Goal: Complete application form: Complete application form

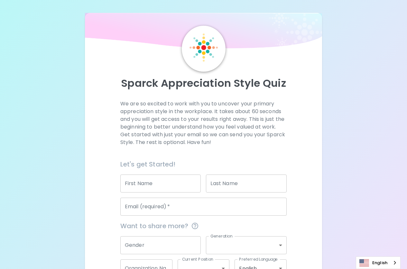
click at [162, 184] on input "First Name" at bounding box center [160, 184] width 81 height 18
type input "adirek"
click at [213, 188] on input "Last Name" at bounding box center [246, 184] width 81 height 18
type input "Juntron"
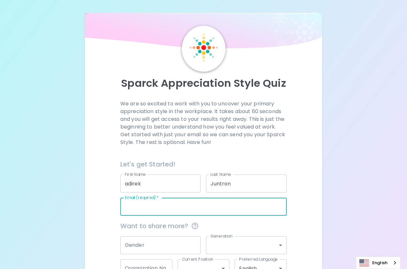
click at [186, 202] on input "Email (required)   *" at bounding box center [203, 207] width 166 height 18
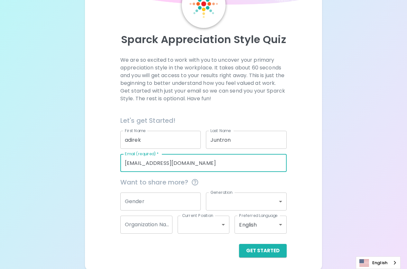
scroll to position [45, 0]
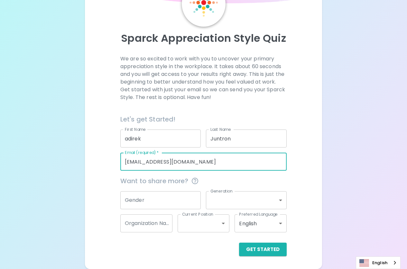
type input "[EMAIL_ADDRESS][DOMAIN_NAME]"
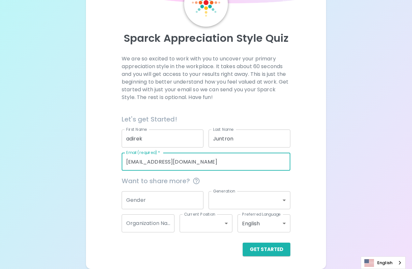
click at [280, 202] on body "Sparck Appreciation Style Quiz We are so excited to work with you to uncover yo…" at bounding box center [206, 112] width 412 height 314
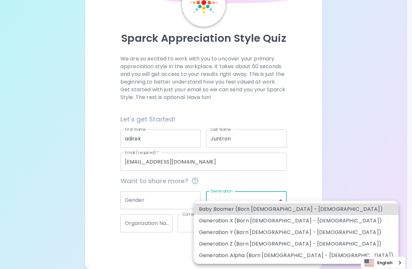
click at [278, 221] on li "Generation X (Born [DEMOGRAPHIC_DATA] - [DEMOGRAPHIC_DATA])" at bounding box center [296, 221] width 204 height 12
type input "generation_x"
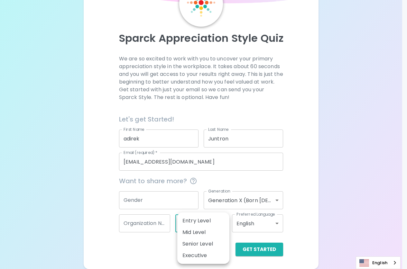
click at [221, 225] on body "Sparck Appreciation Style Quiz We are so excited to work with you to uncover yo…" at bounding box center [203, 112] width 407 height 314
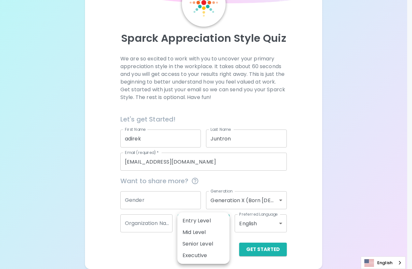
click at [200, 233] on li "Mid Level" at bounding box center [203, 233] width 52 height 12
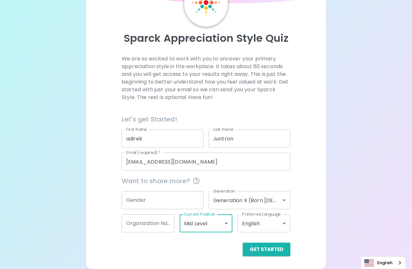
click at [274, 224] on body "Sparck Appreciation Style Quiz We are so excited to work with you to uncover yo…" at bounding box center [206, 112] width 412 height 314
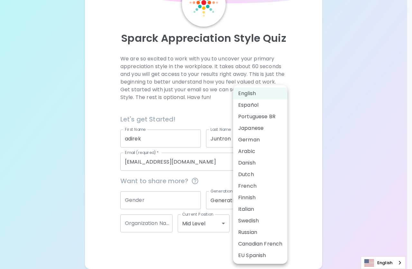
click at [378, 124] on div at bounding box center [206, 134] width 412 height 269
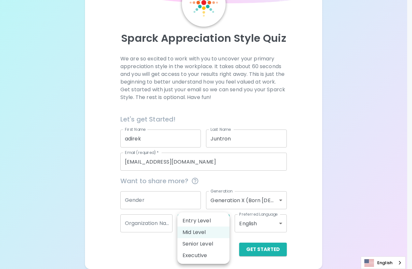
click at [224, 223] on body "Sparck Appreciation Style Quiz We are so excited to work with you to uncover yo…" at bounding box center [206, 112] width 412 height 314
click at [210, 220] on li "Entry Level" at bounding box center [203, 221] width 52 height 12
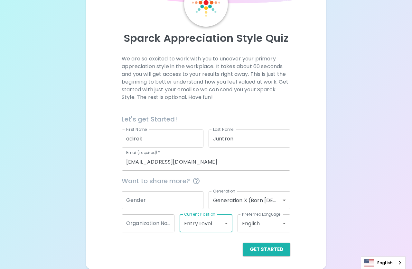
click at [223, 222] on body "Sparck Appreciation Style Quiz We are so excited to work with you to uncover yo…" at bounding box center [206, 112] width 412 height 314
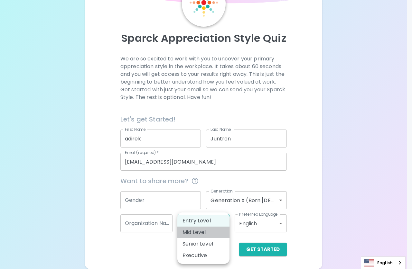
click at [203, 232] on li "Mid Level" at bounding box center [203, 233] width 52 height 12
type input "mid_level"
click at [223, 224] on body "Sparck Appreciation Style Quiz We are so excited to work with you to uncover yo…" at bounding box center [206, 112] width 412 height 314
click at [203, 233] on li "Mid Level" at bounding box center [203, 233] width 52 height 12
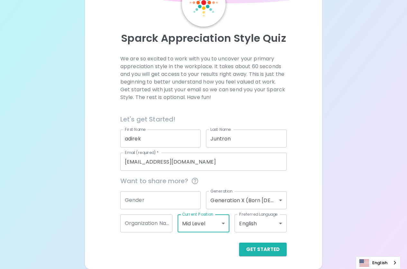
click at [358, 186] on div "Sparck Appreciation Style Quiz We are so excited to work with you to uncover yo…" at bounding box center [203, 112] width 407 height 314
click at [267, 250] on button "Get Started" at bounding box center [263, 250] width 48 height 14
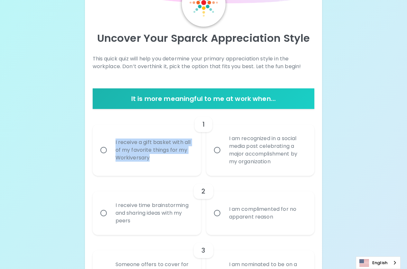
drag, startPoint x: 115, startPoint y: 142, endPoint x: 159, endPoint y: 157, distance: 46.5
click at [159, 157] on div "I receive a gift basket with all of my favorite things for my Workiversary" at bounding box center [153, 150] width 87 height 39
copy div "I receive a gift basket with all of my favorite things for my Workiversary"
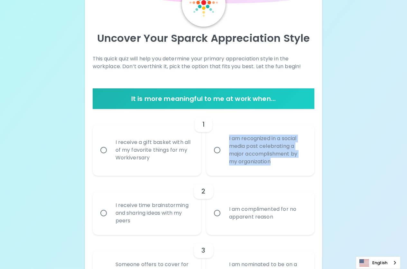
drag, startPoint x: 229, startPoint y: 137, endPoint x: 277, endPoint y: 164, distance: 54.8
click at [277, 164] on div "I am recognized in a social media post celebrating a major accomplishment by my…" at bounding box center [267, 150] width 87 height 46
copy div "I am recognized in a social media post celebrating a major accomplishment by my…"
click at [105, 151] on input "I receive a gift basket with all of my favorite things for my Workiversary" at bounding box center [104, 150] width 14 height 14
radio input "true"
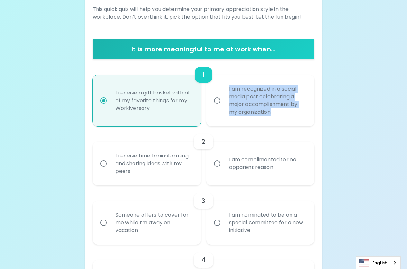
scroll to position [96, 0]
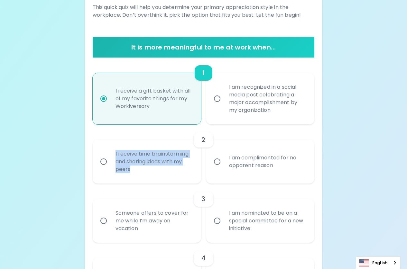
drag, startPoint x: 115, startPoint y: 155, endPoint x: 167, endPoint y: 167, distance: 52.8
click at [167, 167] on div "I receive time brainstorming and sharing ideas with my peers" at bounding box center [153, 161] width 87 height 39
copy div "I receive time brainstorming and sharing ideas with my peers"
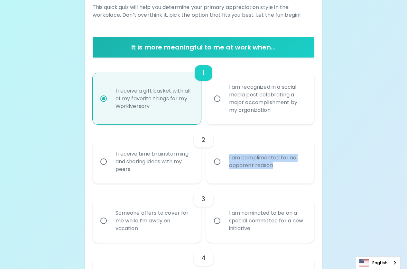
drag, startPoint x: 228, startPoint y: 158, endPoint x: 280, endPoint y: 175, distance: 54.8
click at [280, 175] on div "I am complimented for no apparent reason" at bounding box center [267, 161] width 87 height 31
copy div "I am complimented for no apparent reason"
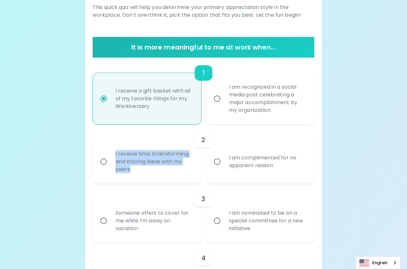
drag, startPoint x: 122, startPoint y: 156, endPoint x: 154, endPoint y: 171, distance: 35.5
click at [154, 171] on div "I receive time brainstorming and sharing ideas with my peers" at bounding box center [153, 161] width 87 height 39
copy div "I receive time brainstorming and sharing ideas with my peers"
click at [104, 161] on input "I receive time brainstorming and sharing ideas with my peers" at bounding box center [104, 162] width 14 height 14
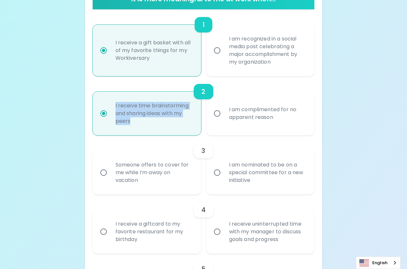
scroll to position [148, 0]
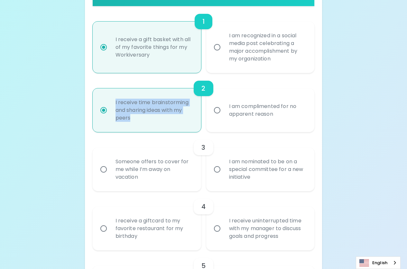
radio input "true"
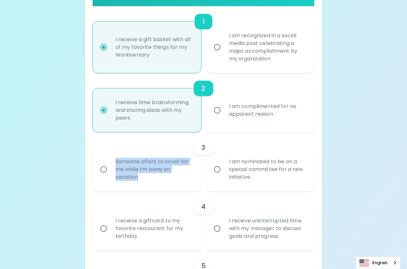
drag, startPoint x: 115, startPoint y: 161, endPoint x: 154, endPoint y: 179, distance: 42.4
click at [154, 179] on div "Someone offers to cover for me while I’m away on vacation" at bounding box center [153, 169] width 87 height 39
copy div "Someone offers to cover for me while I’m away on vacation"
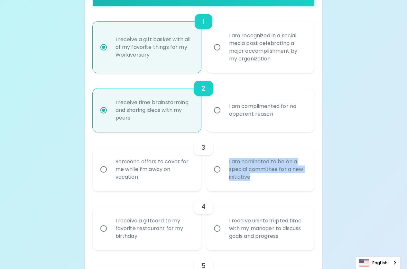
drag, startPoint x: 229, startPoint y: 162, endPoint x: 261, endPoint y: 181, distance: 37.8
click at [261, 181] on div "I am nominated to be on a special committee for a new initiative" at bounding box center [267, 169] width 87 height 39
copy div "I am nominated to be on a special committee for a new initiative"
click at [104, 168] on input "Someone offers to cover for me while I’m away on vacation" at bounding box center [104, 170] width 14 height 14
radio input "false"
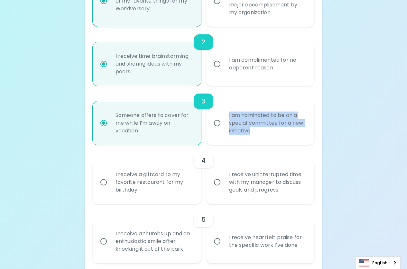
scroll to position [199, 0]
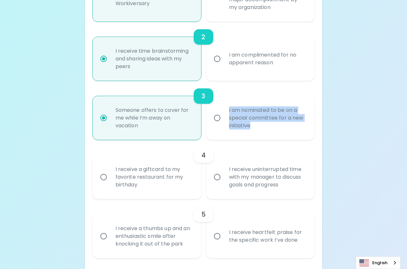
radio input "true"
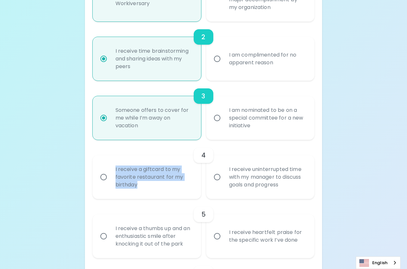
drag, startPoint x: 113, startPoint y: 170, endPoint x: 147, endPoint y: 185, distance: 36.9
click at [147, 185] on div "I receive a giftcard to my favorite restaurant for my birthday" at bounding box center [153, 177] width 87 height 39
copy div "I receive a giftcard to my favorite restaurant for my birthday"
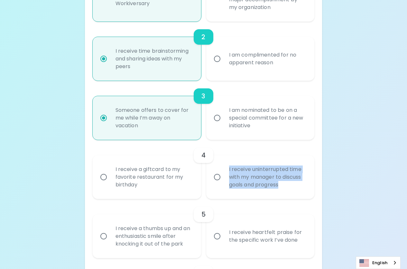
drag, startPoint x: 243, startPoint y: 176, endPoint x: 287, endPoint y: 191, distance: 47.1
click at [287, 191] on div "I receive uninterrupted time with my manager to discuss goals and progress" at bounding box center [267, 177] width 87 height 39
copy div "I receive uninterrupted time with my manager to discuss goals and progress"
click at [105, 178] on input "I receive a giftcard to my favorite restaurant for my birthday" at bounding box center [104, 177] width 14 height 14
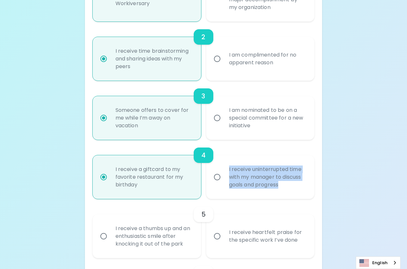
radio input "false"
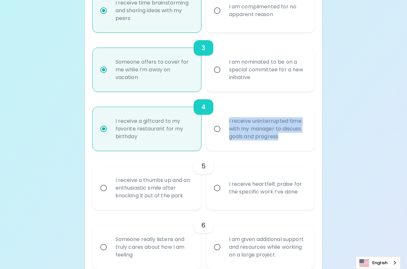
scroll to position [251, 0]
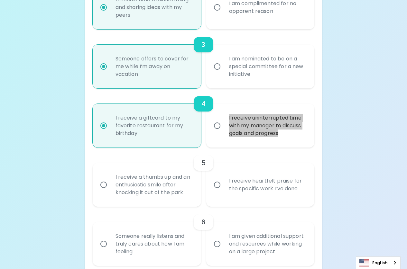
radio input "true"
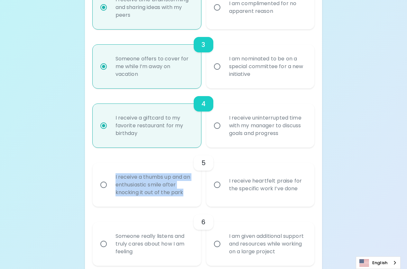
drag, startPoint x: 115, startPoint y: 178, endPoint x: 189, endPoint y: 199, distance: 76.8
click at [189, 199] on div "I receive a thumbs up and an enthusiastic smile after knocking it out of the pa…" at bounding box center [153, 185] width 87 height 39
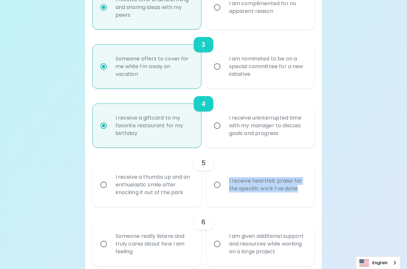
drag, startPoint x: 228, startPoint y: 182, endPoint x: 305, endPoint y: 195, distance: 77.9
click at [305, 195] on div "I receive heartfelt praise for the specific work I’ve done" at bounding box center [267, 184] width 87 height 31
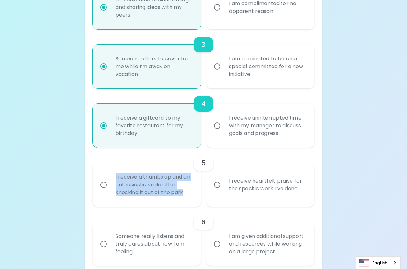
drag, startPoint x: 134, startPoint y: 178, endPoint x: 192, endPoint y: 192, distance: 59.8
click at [192, 192] on div "I receive a thumbs up and an enthusiastic smile after knocking it out of the pa…" at bounding box center [153, 185] width 87 height 39
click at [218, 185] on input "I receive heartfelt praise for the specific work I’ve done" at bounding box center [217, 185] width 14 height 14
radio input "false"
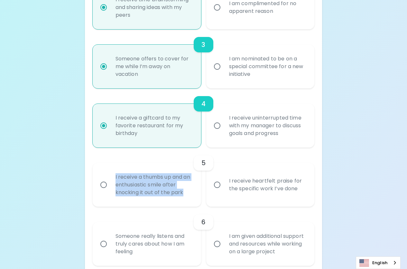
radio input "false"
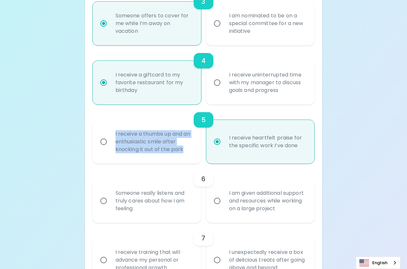
scroll to position [302, 0]
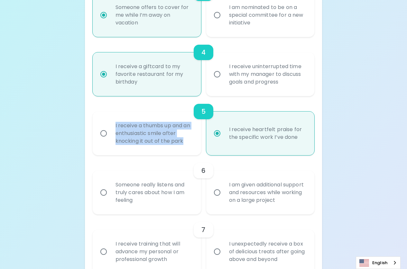
radio input "true"
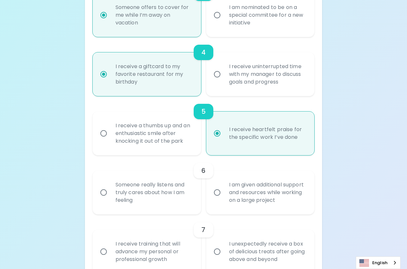
click at [218, 164] on div "6" at bounding box center [204, 170] width 222 height 15
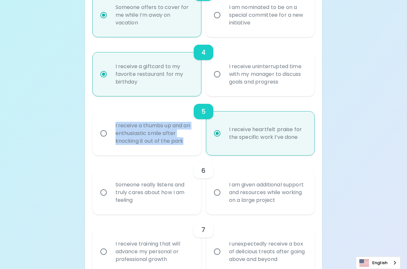
drag, startPoint x: 113, startPoint y: 126, endPoint x: 186, endPoint y: 145, distance: 75.1
click at [186, 145] on div "I receive a thumbs up and an enthusiastic smile after knocking it out of the pa…" at bounding box center [153, 133] width 87 height 39
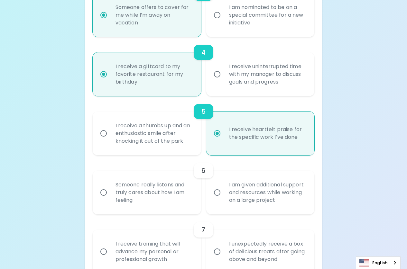
click at [234, 170] on div "6" at bounding box center [204, 170] width 222 height 15
drag, startPoint x: 115, startPoint y: 186, endPoint x: 188, endPoint y: 199, distance: 74.7
click at [188, 199] on div "Someone really listens and truly cares about how I am feeling" at bounding box center [153, 192] width 87 height 39
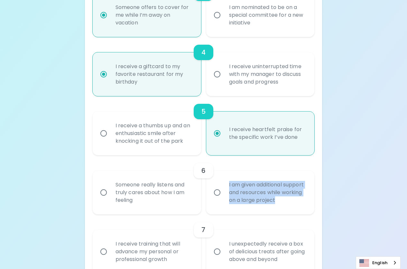
drag, startPoint x: 226, startPoint y: 185, endPoint x: 309, endPoint y: 209, distance: 86.1
click at [309, 209] on div "I am given additional support and resources while working on a large project" at bounding box center [267, 192] width 87 height 39
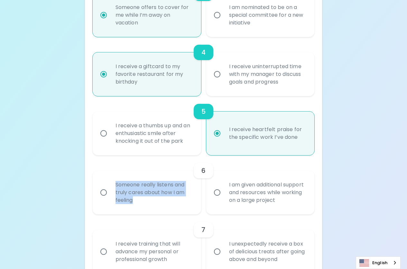
drag, startPoint x: 113, startPoint y: 185, endPoint x: 159, endPoint y: 200, distance: 48.9
click at [159, 200] on div "Someone really listens and truly cares about how I am feeling" at bounding box center [153, 192] width 87 height 39
click at [103, 194] on input "Someone really listens and truly cares about how I am feeling" at bounding box center [104, 193] width 14 height 14
radio input "false"
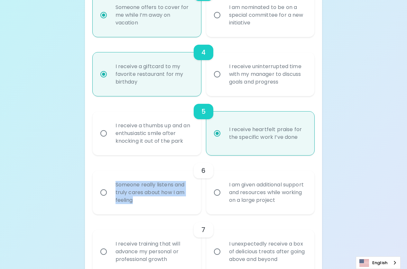
radio input "false"
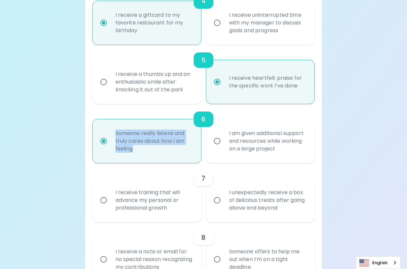
scroll to position [386, 0]
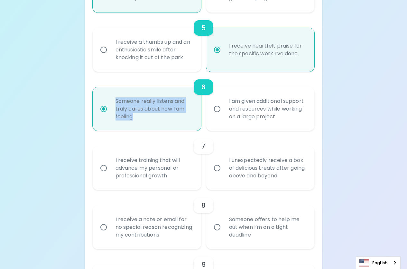
radio input "true"
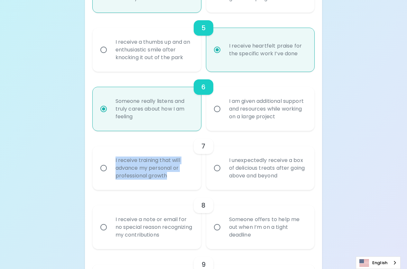
drag, startPoint x: 158, startPoint y: 171, endPoint x: 177, endPoint y: 181, distance: 21.6
click at [177, 181] on div "I receive training that will advance my personal or professional growth" at bounding box center [153, 168] width 87 height 39
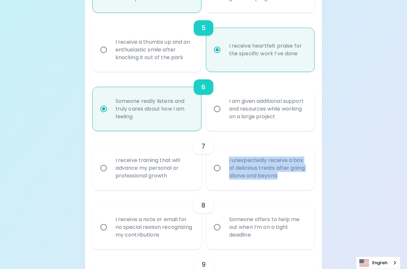
drag, startPoint x: 227, startPoint y: 161, endPoint x: 285, endPoint y: 181, distance: 61.4
click at [285, 181] on div "I unexpectedly receive a box of delicious treats after going above and beyond" at bounding box center [267, 168] width 87 height 39
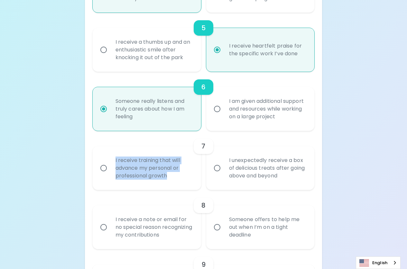
drag, startPoint x: 113, startPoint y: 161, endPoint x: 179, endPoint y: 184, distance: 69.6
click at [179, 184] on div "I receive training that will advance my personal or professional growth" at bounding box center [153, 168] width 87 height 39
click at [105, 167] on input "I receive training that will advance my personal or professional growth" at bounding box center [104, 168] width 14 height 14
radio input "false"
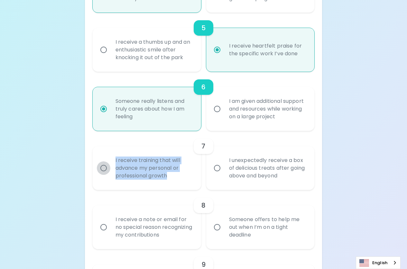
radio input "false"
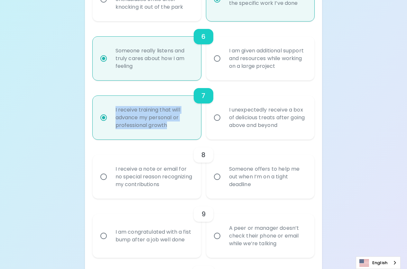
scroll to position [437, 0]
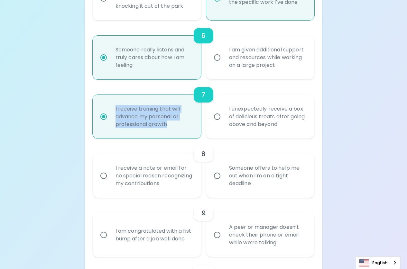
radio input "true"
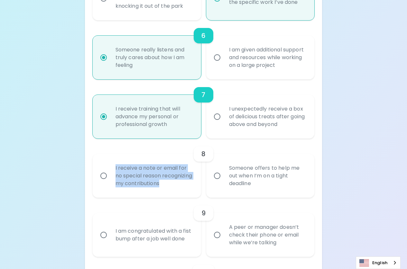
drag, startPoint x: 114, startPoint y: 170, endPoint x: 197, endPoint y: 186, distance: 84.5
click at [197, 186] on div "I receive a note or email for no special reason recognizing my contributions" at bounding box center [153, 176] width 87 height 39
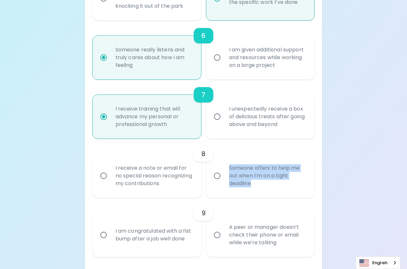
drag, startPoint x: 228, startPoint y: 168, endPoint x: 297, endPoint y: 194, distance: 73.4
click at [297, 194] on div "Someone offers to help me out when I’m on a tight deadline" at bounding box center [267, 176] width 87 height 39
click at [218, 175] on input "Someone offers to help me out when I’m on a tight deadline" at bounding box center [217, 176] width 14 height 14
radio input "false"
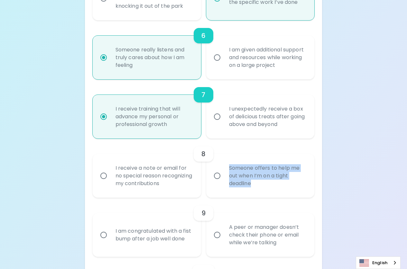
radio input "false"
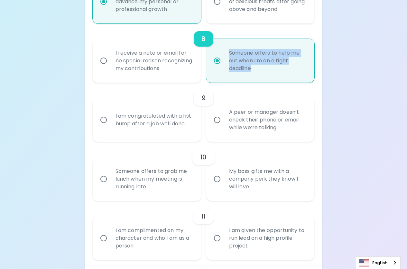
scroll to position [553, 0]
radio input "true"
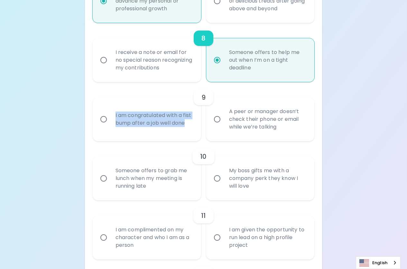
drag, startPoint x: 113, startPoint y: 110, endPoint x: 156, endPoint y: 128, distance: 46.4
click at [156, 128] on div "I am congratulated with a fist bump after a job well done" at bounding box center [153, 119] width 87 height 31
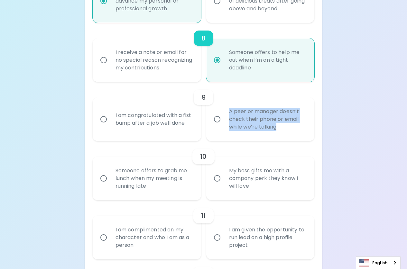
drag, startPoint x: 229, startPoint y: 111, endPoint x: 287, endPoint y: 135, distance: 63.8
click at [287, 135] on div "A peer or manager doesn’t check their phone or email while we’re talking" at bounding box center [267, 119] width 87 height 39
click at [105, 121] on input "I am congratulated with a fist bump after a job well done" at bounding box center [104, 120] width 14 height 14
radio input "false"
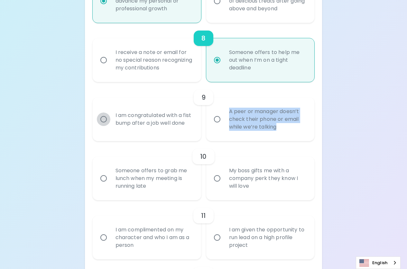
radio input "false"
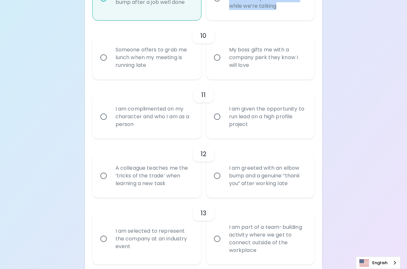
scroll to position [642, 0]
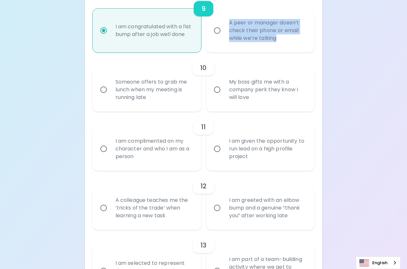
radio input "true"
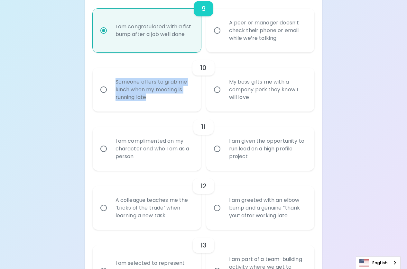
drag, startPoint x: 115, startPoint y: 83, endPoint x: 163, endPoint y: 99, distance: 50.6
click at [166, 101] on div "Someone offers to grab me lunch when my meeting is running late" at bounding box center [153, 89] width 87 height 39
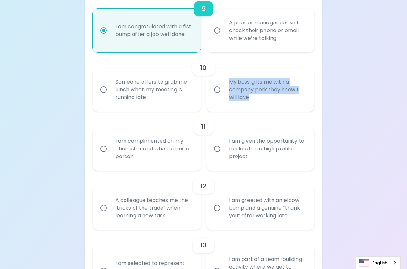
drag, startPoint x: 229, startPoint y: 82, endPoint x: 267, endPoint y: 100, distance: 42.1
click at [267, 100] on div "My boss gifts me with a company perk they know I will love" at bounding box center [267, 89] width 87 height 39
click at [218, 88] on input "My boss gifts me with a company perk they know I will love" at bounding box center [217, 90] width 14 height 14
radio input "false"
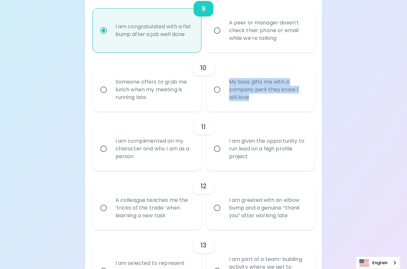
radio input "false"
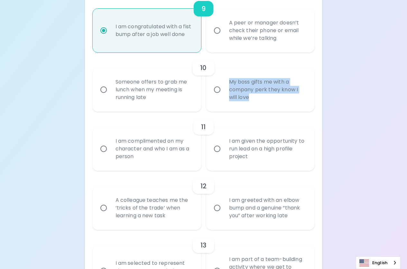
radio input "false"
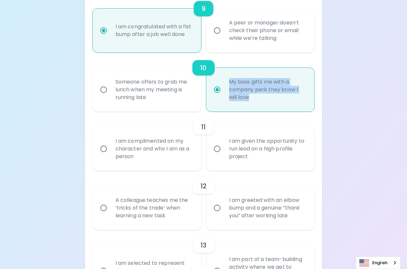
scroll to position [693, 0]
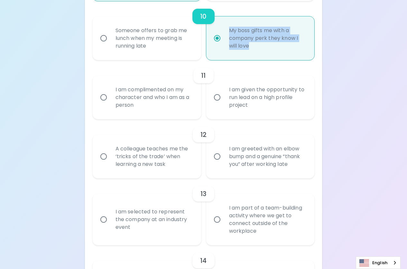
radio input "true"
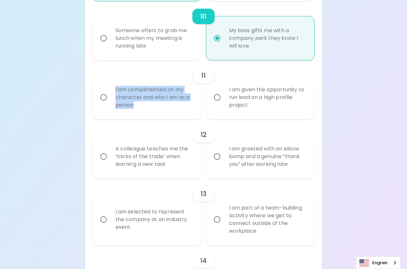
drag, startPoint x: 114, startPoint y: 87, endPoint x: 152, endPoint y: 104, distance: 41.4
click at [152, 104] on div "I am complimented on my character and who I am as a person" at bounding box center [153, 97] width 87 height 39
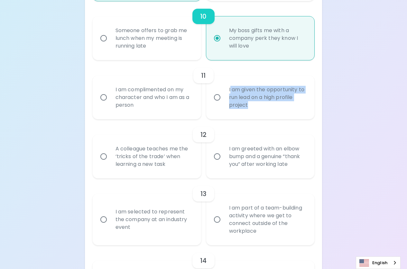
drag, startPoint x: 230, startPoint y: 89, endPoint x: 273, endPoint y: 104, distance: 45.8
click at [273, 104] on div "I am given the opportunity to run lead on a high profile project" at bounding box center [267, 97] width 87 height 39
drag, startPoint x: 229, startPoint y: 89, endPoint x: 254, endPoint y: 101, distance: 28.2
click at [257, 104] on div "I am given the opportunity to run lead on a high profile project" at bounding box center [267, 97] width 87 height 39
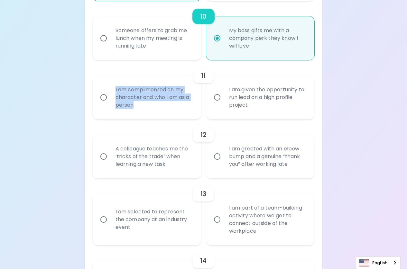
drag, startPoint x: 131, startPoint y: 90, endPoint x: 171, endPoint y: 109, distance: 44.1
click at [171, 109] on div "I am complimented on my character and who I am as a person" at bounding box center [153, 97] width 87 height 39
click at [104, 99] on input "I am complimented on my character and who I am as a person" at bounding box center [104, 98] width 14 height 14
radio input "false"
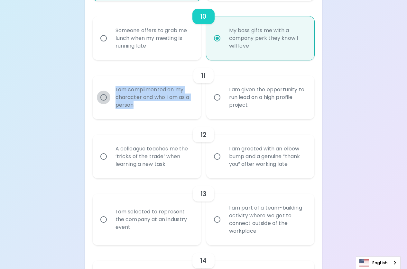
radio input "false"
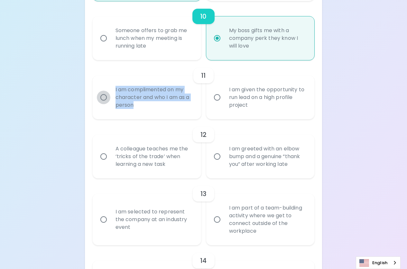
radio input "false"
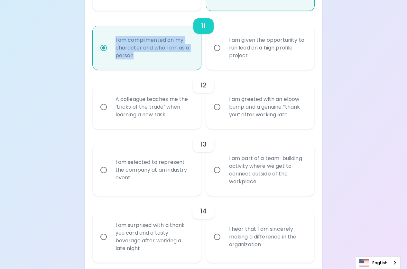
scroll to position [745, 0]
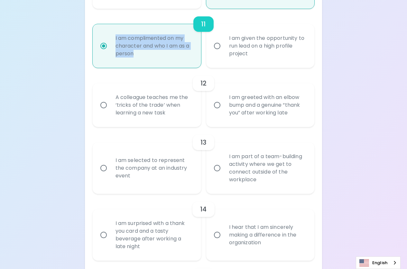
radio input "true"
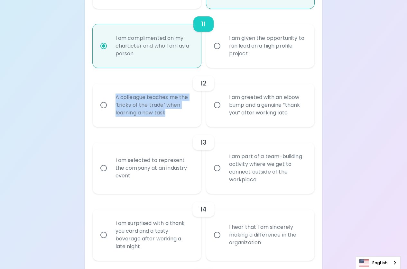
drag, startPoint x: 129, startPoint y: 99, endPoint x: 183, endPoint y: 118, distance: 57.3
click at [183, 118] on div "A colleague teaches me the ‘tricks of the trade’ when learning a new task" at bounding box center [153, 105] width 87 height 39
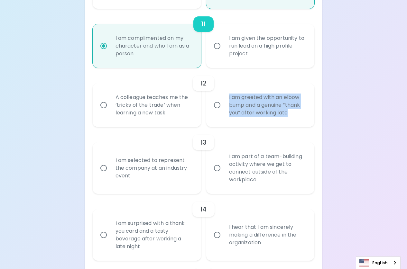
drag, startPoint x: 249, startPoint y: 104, endPoint x: 290, endPoint y: 117, distance: 42.7
click at [290, 117] on div "I am greeted with an elbow bump and a genuine “thank you” after working late" at bounding box center [267, 105] width 87 height 39
click at [103, 106] on input "A colleague teaches me the ‘tricks of the trade’ when learning a new task" at bounding box center [104, 105] width 14 height 14
radio input "false"
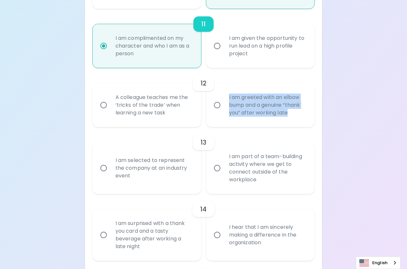
radio input "false"
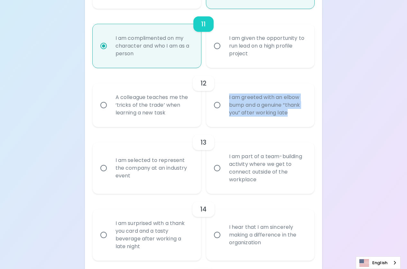
radio input "false"
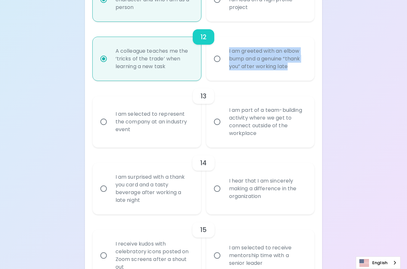
scroll to position [796, 0]
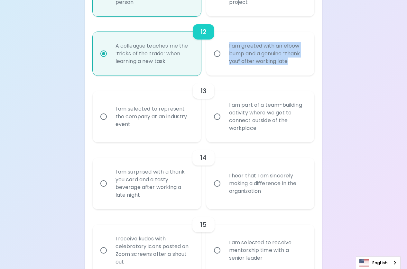
radio input "true"
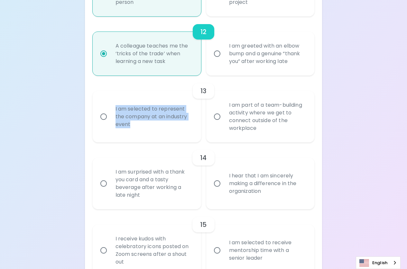
drag, startPoint x: 113, startPoint y: 109, endPoint x: 186, endPoint y: 126, distance: 75.0
click at [186, 126] on div "I am selected to represent the company at an industry event" at bounding box center [153, 116] width 87 height 39
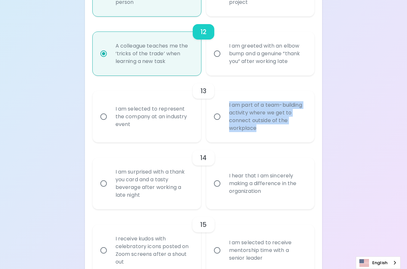
drag, startPoint x: 227, startPoint y: 103, endPoint x: 269, endPoint y: 131, distance: 50.9
click at [269, 131] on div "I am part of a team-building activity where we get to connect outside of the wo…" at bounding box center [267, 117] width 87 height 46
click at [217, 118] on input "I am part of a team-building activity where we get to connect outside of the wo…" at bounding box center [217, 117] width 14 height 14
radio input "false"
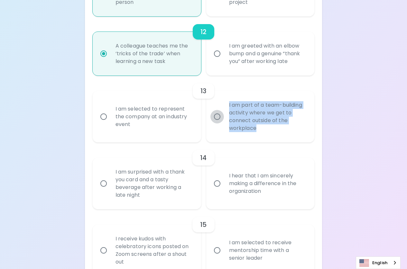
radio input "false"
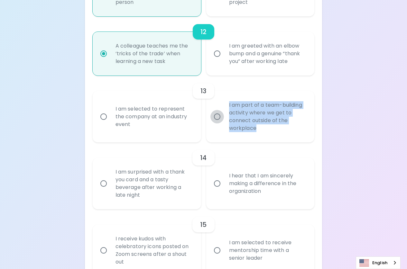
radio input "false"
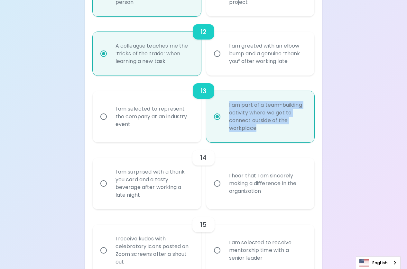
scroll to position [835, 0]
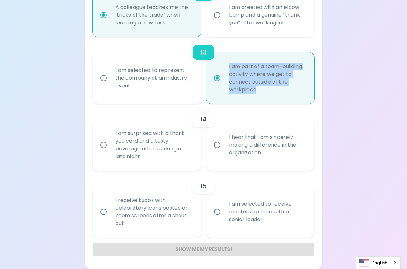
radio input "true"
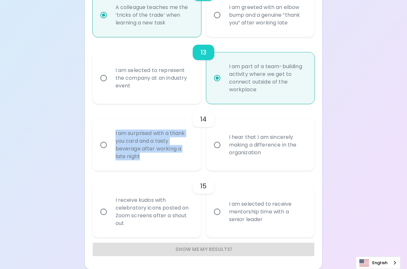
drag, startPoint x: 113, startPoint y: 134, endPoint x: 174, endPoint y: 158, distance: 65.3
click at [174, 158] on div "I am surprised with a thank you card and a tasty beverage after working a late …" at bounding box center [153, 145] width 87 height 46
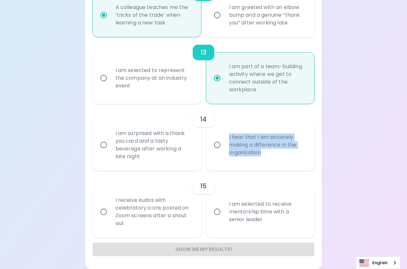
drag, startPoint x: 228, startPoint y: 139, endPoint x: 277, endPoint y: 157, distance: 52.3
click at [277, 157] on div "I hear that I am sincerely making a difference in the organization" at bounding box center [267, 145] width 87 height 39
click at [104, 144] on input "I am surprised with a thank you card and a tasty beverage after working a late …" at bounding box center [104, 145] width 14 height 14
radio input "false"
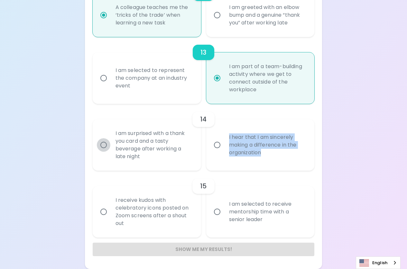
radio input "false"
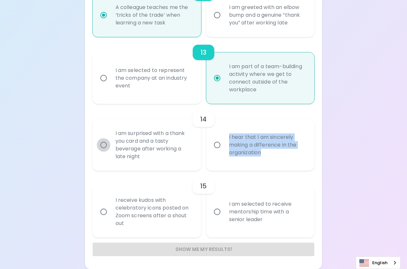
radio input "false"
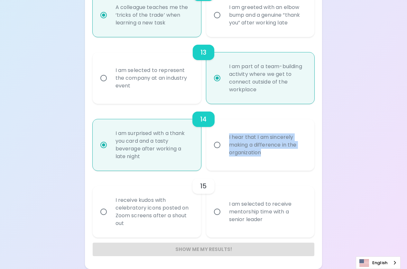
radio input "true"
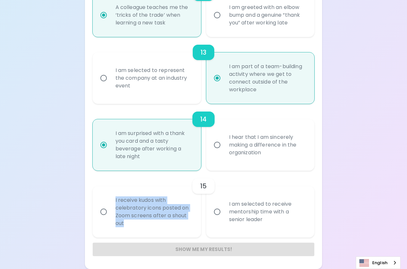
drag, startPoint x: 115, startPoint y: 200, endPoint x: 186, endPoint y: 222, distance: 74.6
click at [186, 222] on div "I receive kudos with celebratory icons posted on Zoom screens after a shout out" at bounding box center [153, 212] width 87 height 46
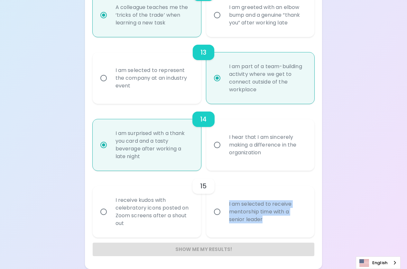
drag, startPoint x: 228, startPoint y: 204, endPoint x: 276, endPoint y: 218, distance: 49.5
click at [284, 224] on div "I am selected to receive mentorship time with a senior leader" at bounding box center [267, 212] width 87 height 39
click at [109, 212] on input "I receive kudos with celebratory icons posted on Zoom screens after a shout out" at bounding box center [104, 212] width 14 height 14
radio input "false"
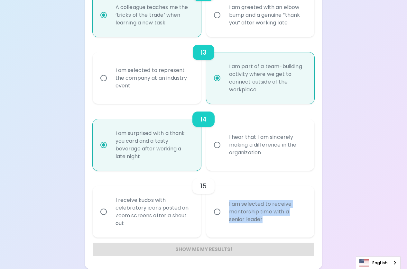
radio input "false"
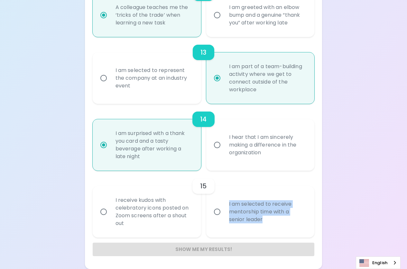
radio input "false"
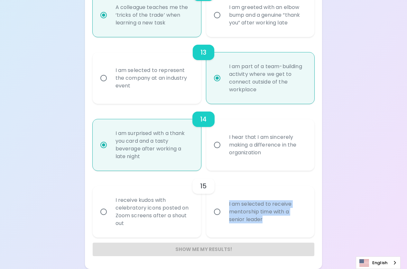
radio input "false"
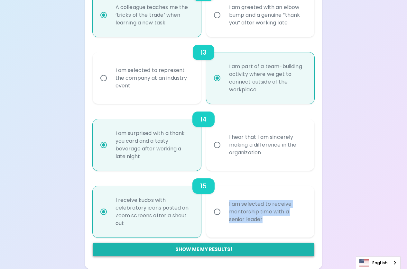
radio input "true"
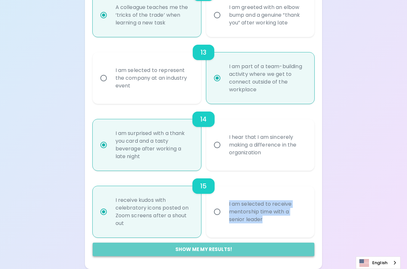
click at [194, 250] on button "Show me my results!" at bounding box center [204, 250] width 222 height 14
radio input "false"
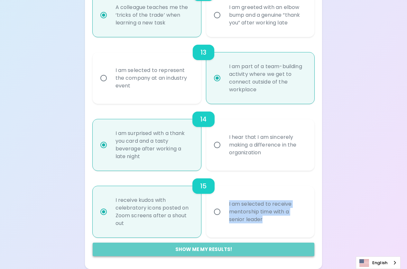
radio input "false"
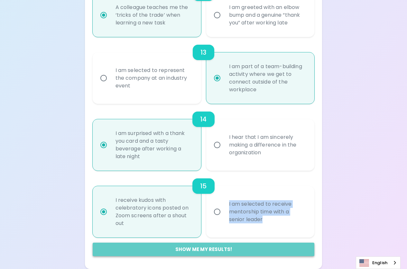
radio input "false"
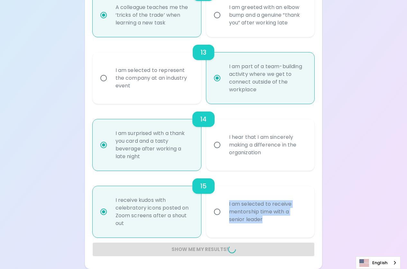
radio input "false"
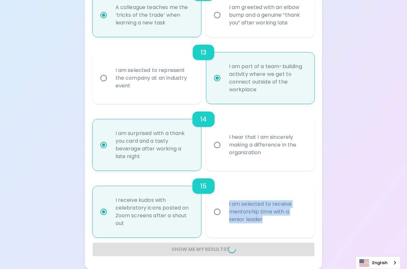
radio input "false"
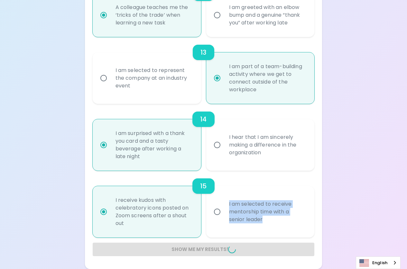
radio input "false"
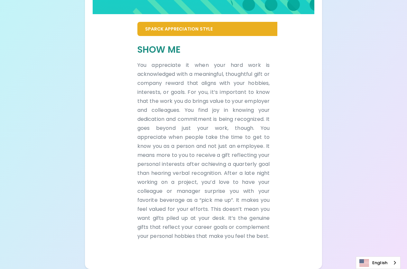
scroll to position [136, 0]
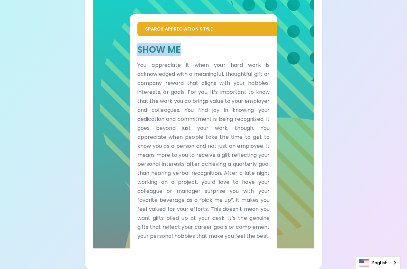
drag, startPoint x: 134, startPoint y: 40, endPoint x: 183, endPoint y: 40, distance: 48.9
click at [183, 40] on div "Show Me You appreciate it when your hard work is acknowledged with a meaningful…" at bounding box center [204, 142] width 148 height 213
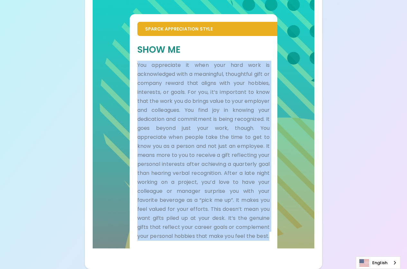
drag, startPoint x: 164, startPoint y: 64, endPoint x: 221, endPoint y: 235, distance: 180.9
click at [221, 235] on p "You appreciate it when your hard work is acknowledged with a meaningful, though…" at bounding box center [203, 151] width 132 height 180
click at [303, 132] on div "Sparck Appreciation Style Show Me You appreciate it when your hard work is ackn…" at bounding box center [204, 124] width 222 height 250
drag, startPoint x: 135, startPoint y: 56, endPoint x: 253, endPoint y: 196, distance: 183.9
click at [259, 238] on div "Show Me You appreciate it when your hard work is acknowledged with a meaningful…" at bounding box center [204, 142] width 148 height 213
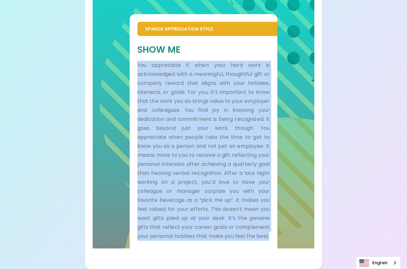
click at [302, 142] on div "Sparck Appreciation Style Show Me You appreciate it when your hard work is ackn…" at bounding box center [204, 124] width 222 height 250
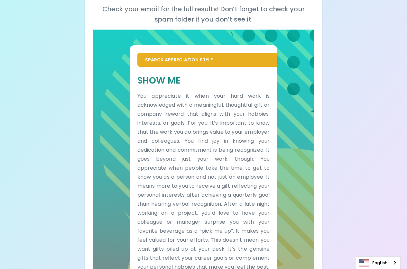
scroll to position [0, 0]
